Goal: Task Accomplishment & Management: Complete application form

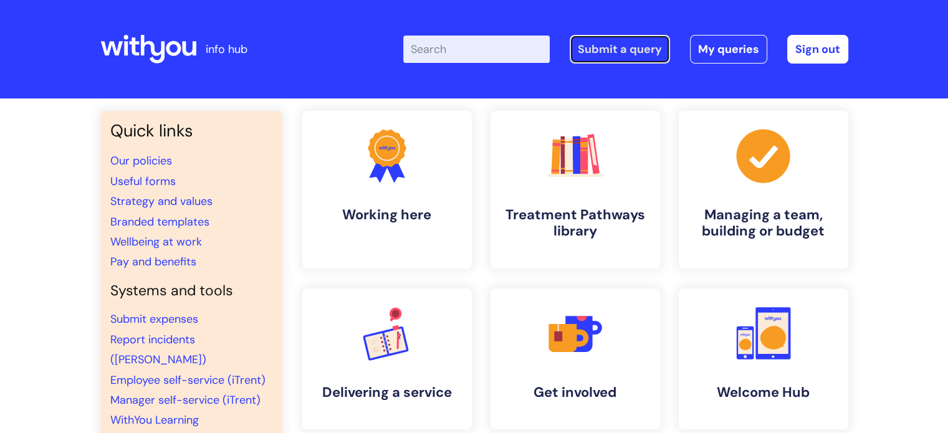
click at [607, 49] on link "Submit a query" at bounding box center [620, 49] width 100 height 29
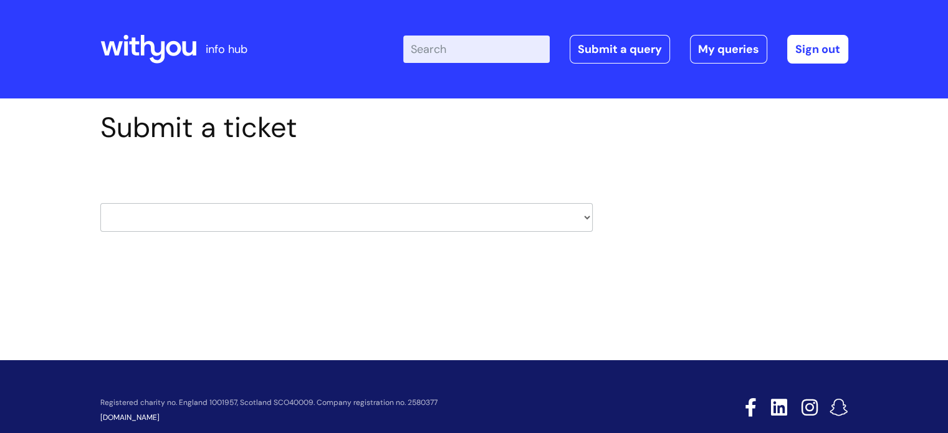
click at [207, 226] on select "HR / People IT and Support Clinical Drug Alerts Finance Accounts Data Support T…" at bounding box center [346, 217] width 493 height 29
select select "it_and_support"
click at [100, 203] on select "HR / People IT and Support Clinical Drug Alerts Finance Accounts Data Support T…" at bounding box center [346, 217] width 493 height 29
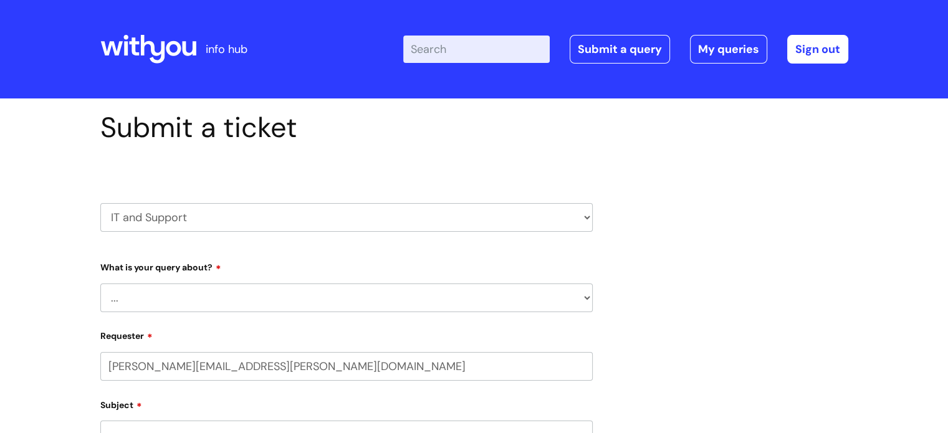
click at [157, 289] on select "... Mobile Phone Reset & MFA Accounts, Starters and Leavers IT Hardware issue I…" at bounding box center [346, 298] width 493 height 29
select select "IT Hardware issue"
click at [100, 284] on select "... Mobile Phone Reset & MFA Accounts, Starters and Leavers IT Hardware issue I…" at bounding box center [346, 298] width 493 height 29
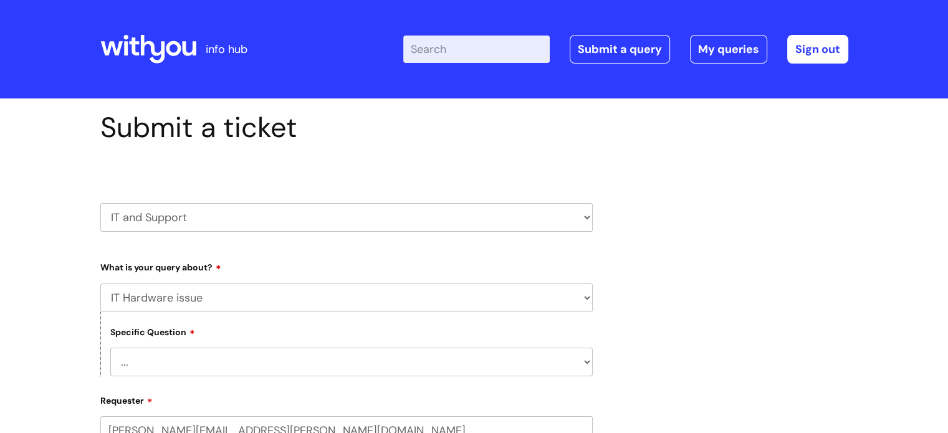
click at [163, 365] on select "... I need a new or replacement ... I’m waiting for new or replacement hardware…" at bounding box center [351, 362] width 483 height 29
select select "Problems with IT equipment in a With You office"
click at [110, 348] on select "... I need a new or replacement ... I’m waiting for new or replacement hardware…" at bounding box center [351, 362] width 483 height 29
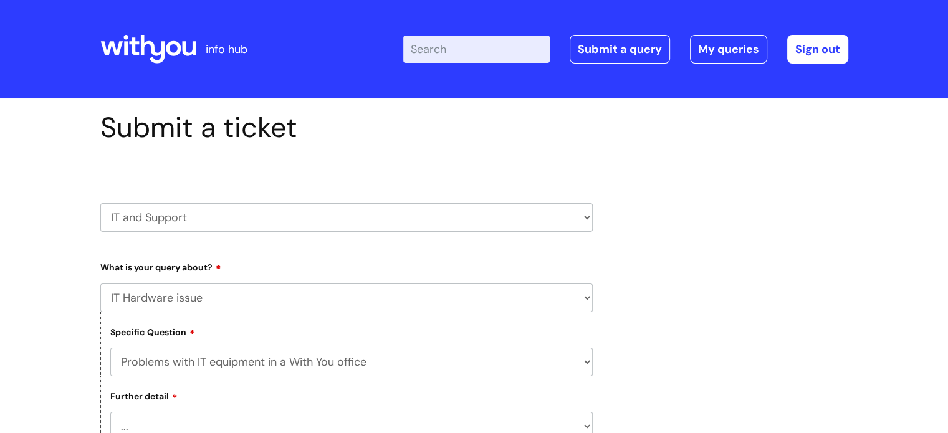
scroll to position [7, 0]
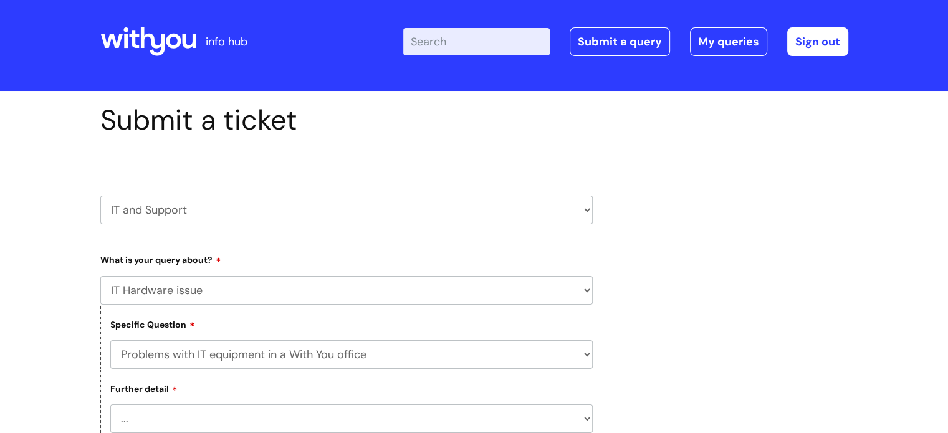
click at [157, 420] on select "... We’ve no internet in our WithYou office We’ve no phones in our WithYou offi…" at bounding box center [351, 419] width 483 height 29
select select "Our printers are not working in our WithYou office"
click at [110, 405] on select "... We’ve no internet in our WithYou office We’ve no phones in our WithYou offi…" at bounding box center [351, 419] width 483 height 29
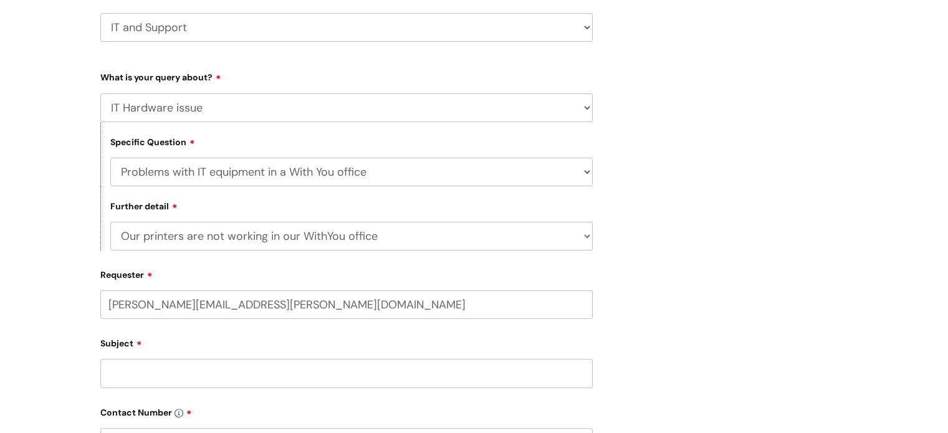
scroll to position [200, 0]
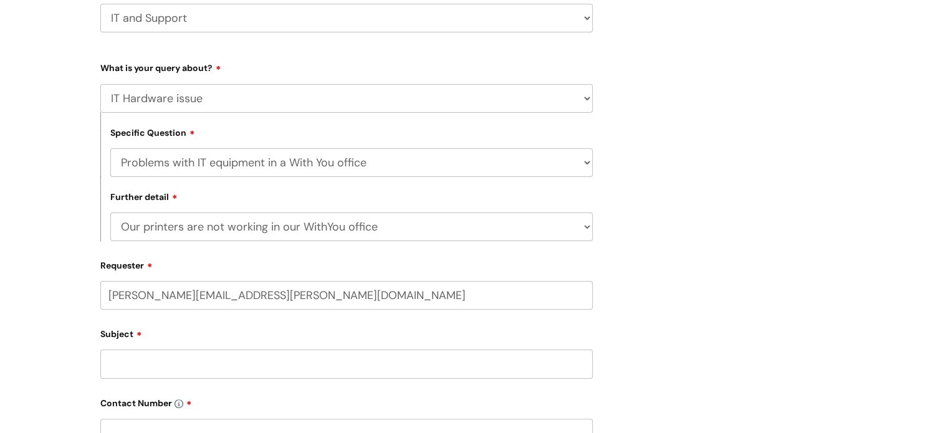
click at [335, 228] on select "... We’ve no internet in our WithYou office We’ve no phones in our WithYou offi…" at bounding box center [351, 227] width 483 height 29
click at [214, 366] on input "Subject" at bounding box center [346, 364] width 493 height 29
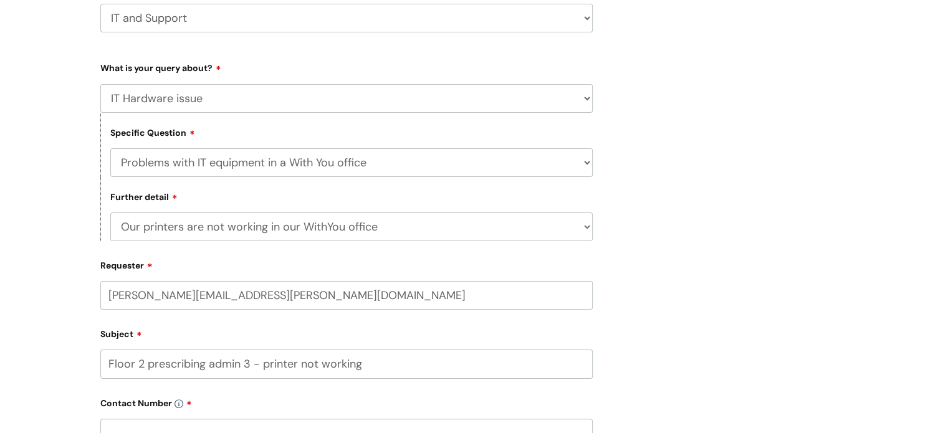
type input "Floor 2 prescribing admin 3 - printer not working"
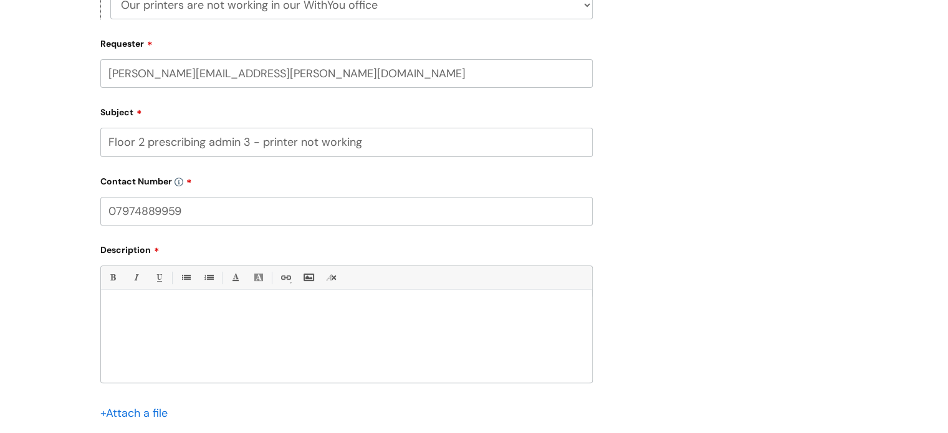
scroll to position [423, 0]
type input "07974889959"
click at [148, 291] on div "Bold (Ctrl-B) Italic (Ctrl-I) Underline(Ctrl-U) • Unordered List (Ctrl-Shift-7)…" at bounding box center [346, 322] width 493 height 117
click at [151, 303] on div at bounding box center [346, 339] width 491 height 86
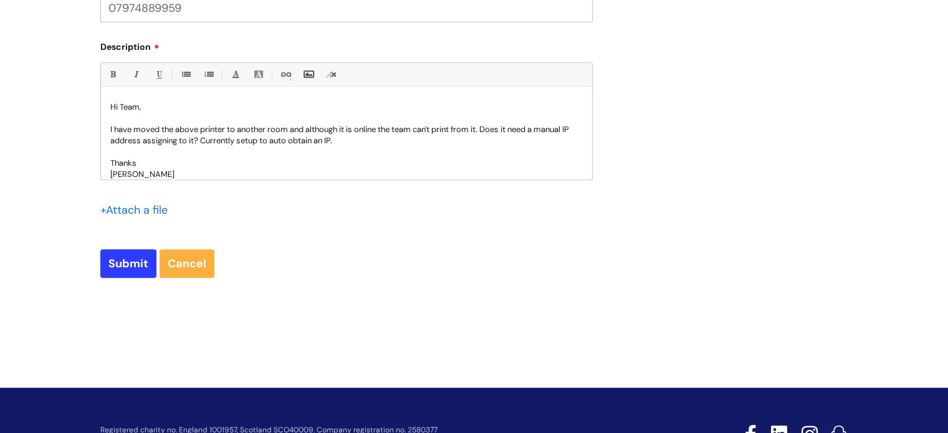
scroll to position [643, 0]
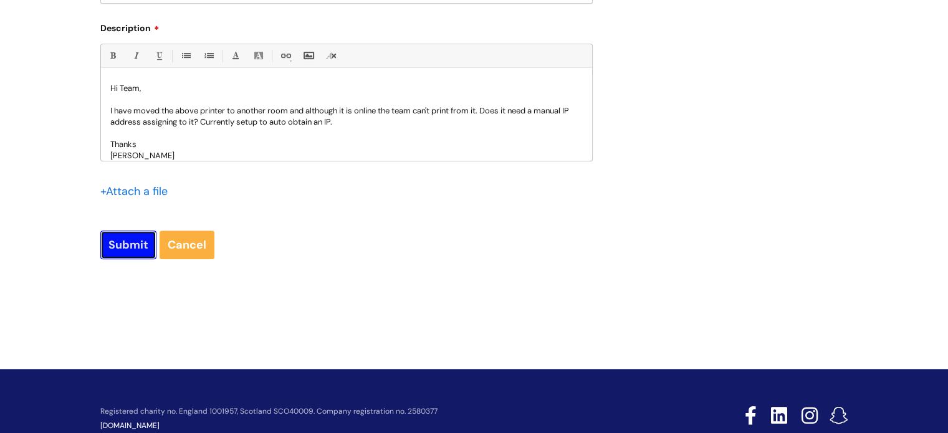
click at [124, 248] on input "Submit" at bounding box center [128, 245] width 56 height 29
type input "Please Wait..."
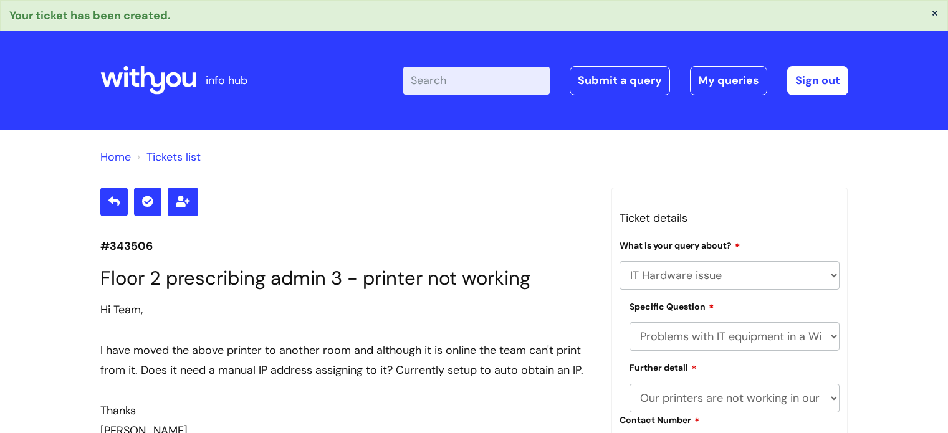
select select "IT Hardware issue"
select select "Problems with IT equipment in a With You office"
select select "Our printers are not working in our WithYou office"
